Goal: Task Accomplishment & Management: Use online tool/utility

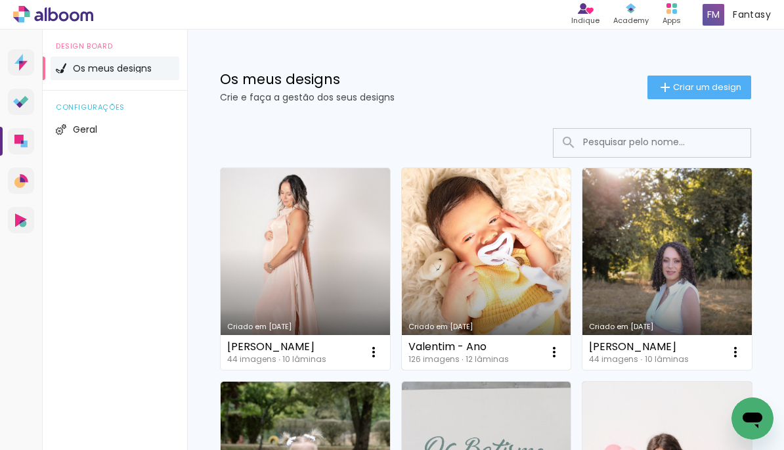
click at [479, 179] on link "Criado em 03/10/25" at bounding box center [486, 269] width 169 height 202
